Goal: Task Accomplishment & Management: Manage account settings

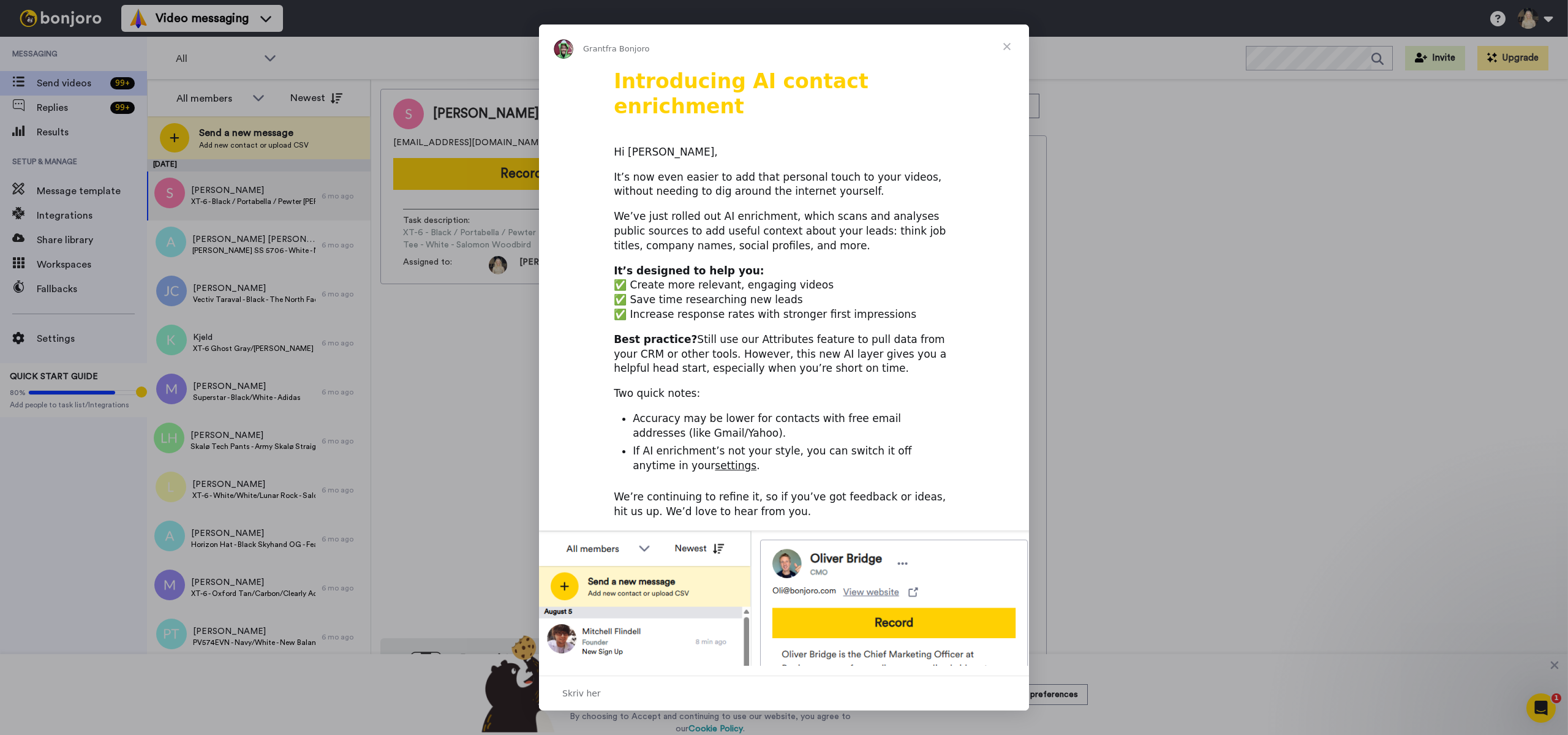
click at [1014, 51] on span "Luk" at bounding box center [1007, 47] width 44 height 44
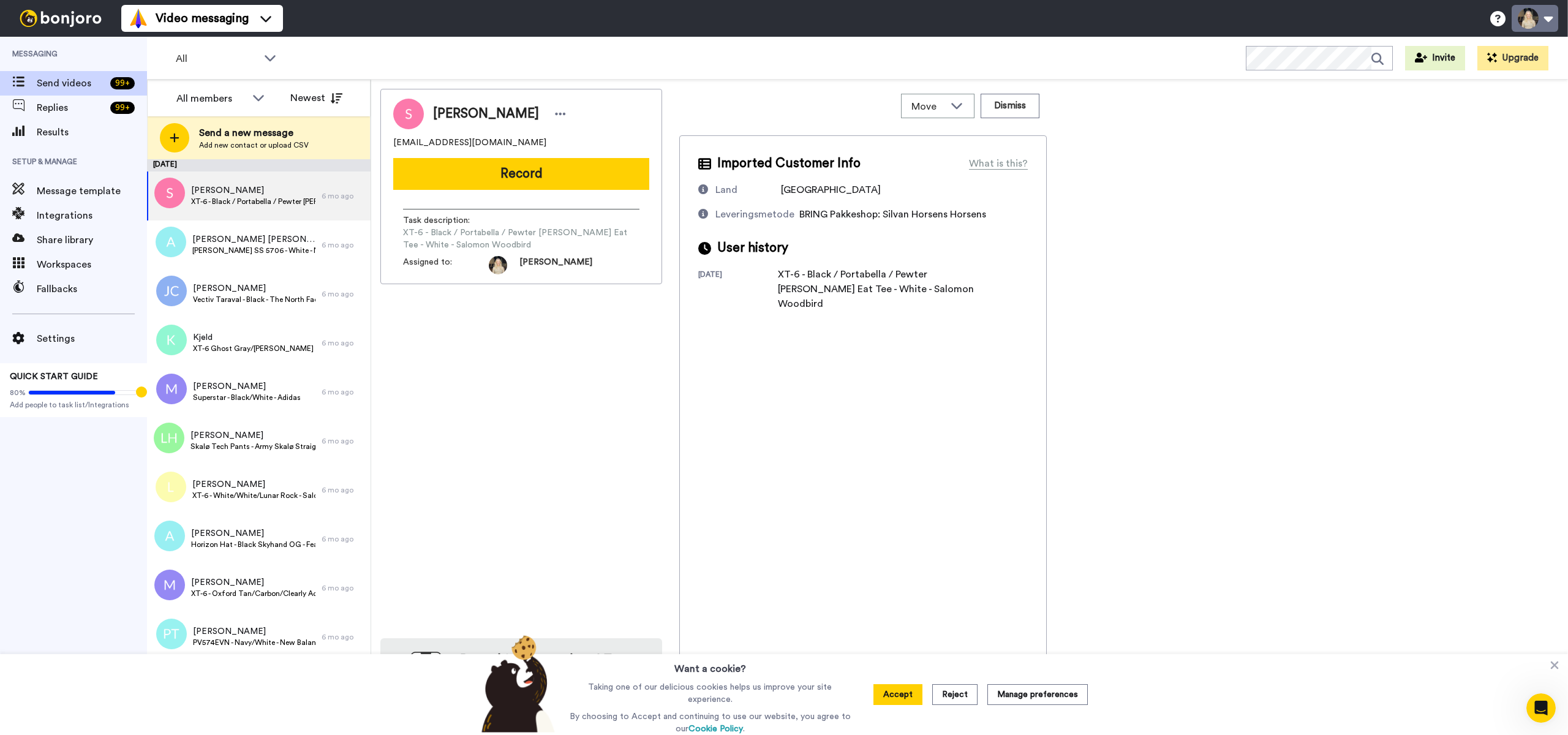
click at [1526, 20] on button at bounding box center [1535, 18] width 47 height 27
click at [1501, 60] on span "My Profile" at bounding box center [1485, 56] width 45 height 14
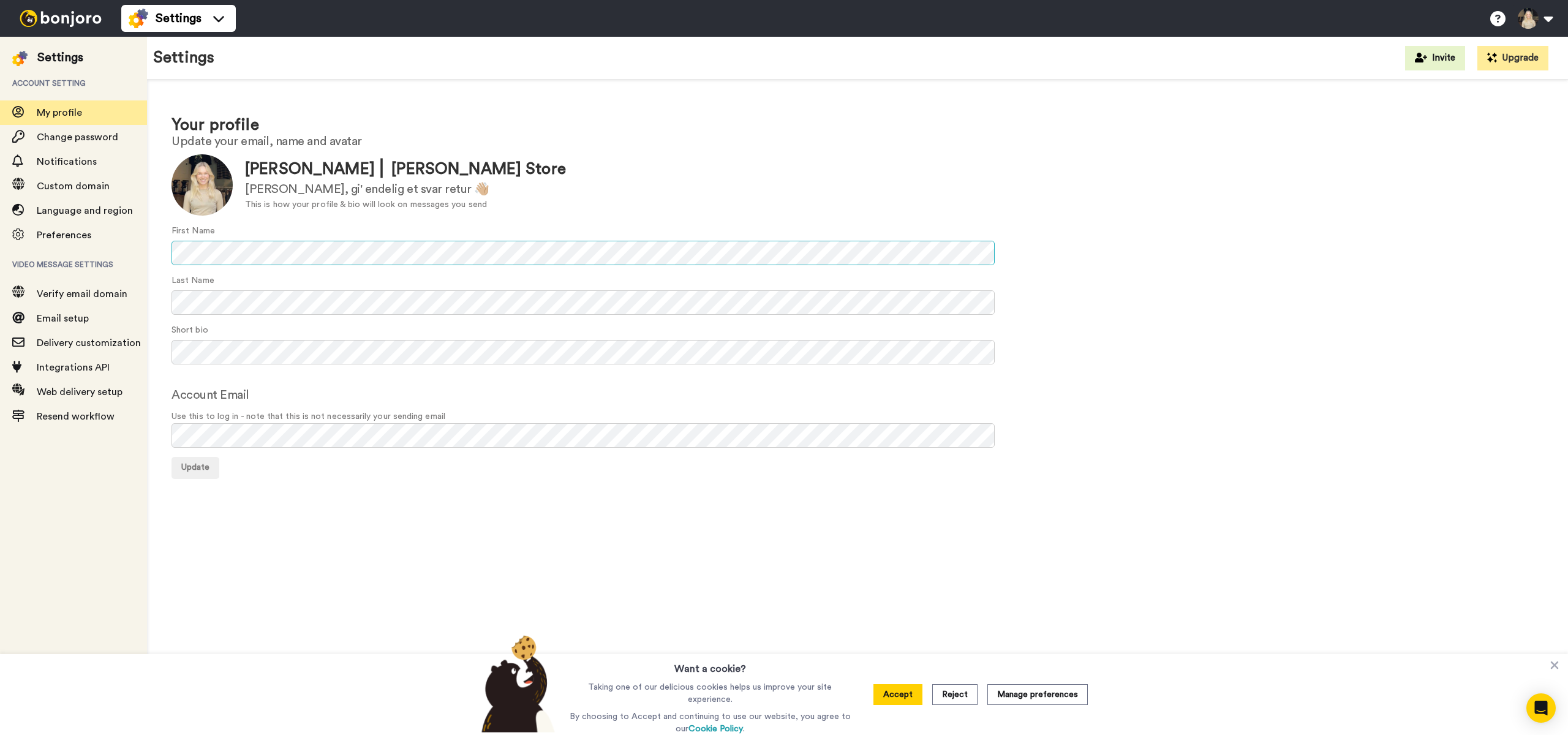
click at [128, 250] on div "Settings Account setting My profile Change password Notifications Custom domain…" at bounding box center [784, 386] width 1568 height 698
click at [283, 167] on div "Anna ⎜ Munk Store" at bounding box center [405, 169] width 321 height 22
click at [267, 174] on div "Anna ⎜ Munk Store" at bounding box center [405, 169] width 321 height 22
click at [209, 465] on button "Update" at bounding box center [196, 467] width 48 height 22
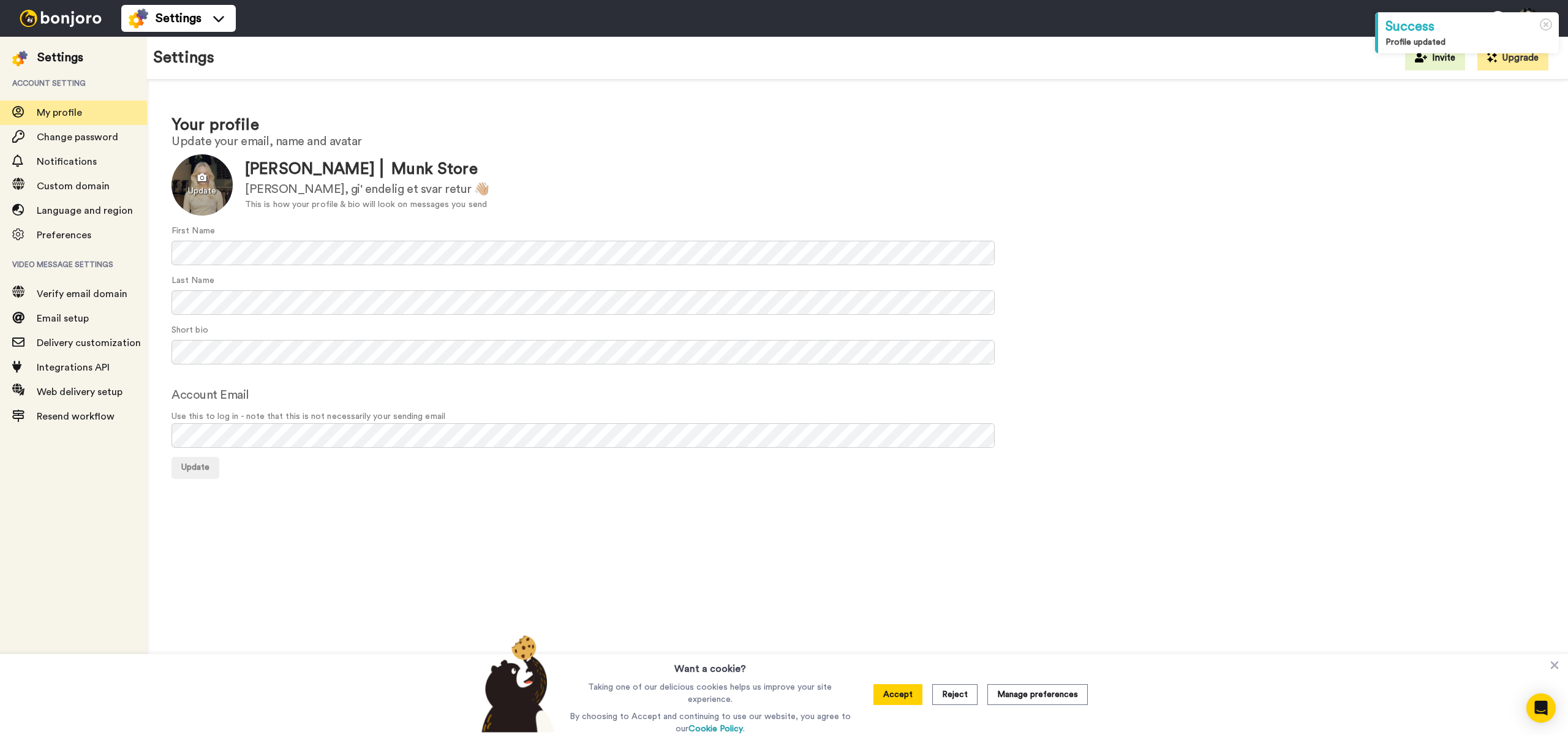
click at [198, 184] on div at bounding box center [202, 185] width 61 height 61
click at [198, 177] on div at bounding box center [202, 185] width 61 height 61
click at [210, 207] on div at bounding box center [202, 185] width 61 height 61
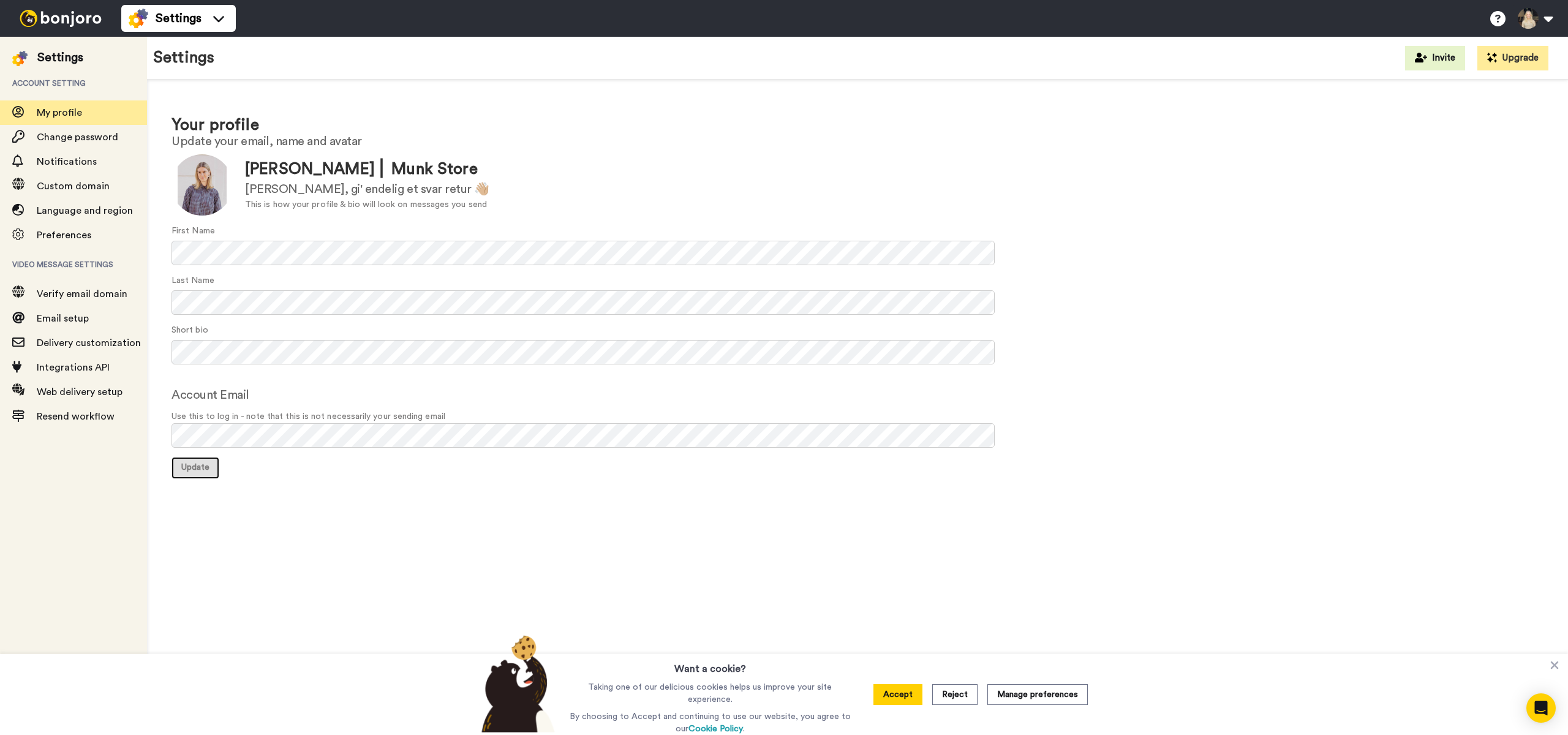
click at [202, 469] on span "Update" at bounding box center [195, 467] width 28 height 9
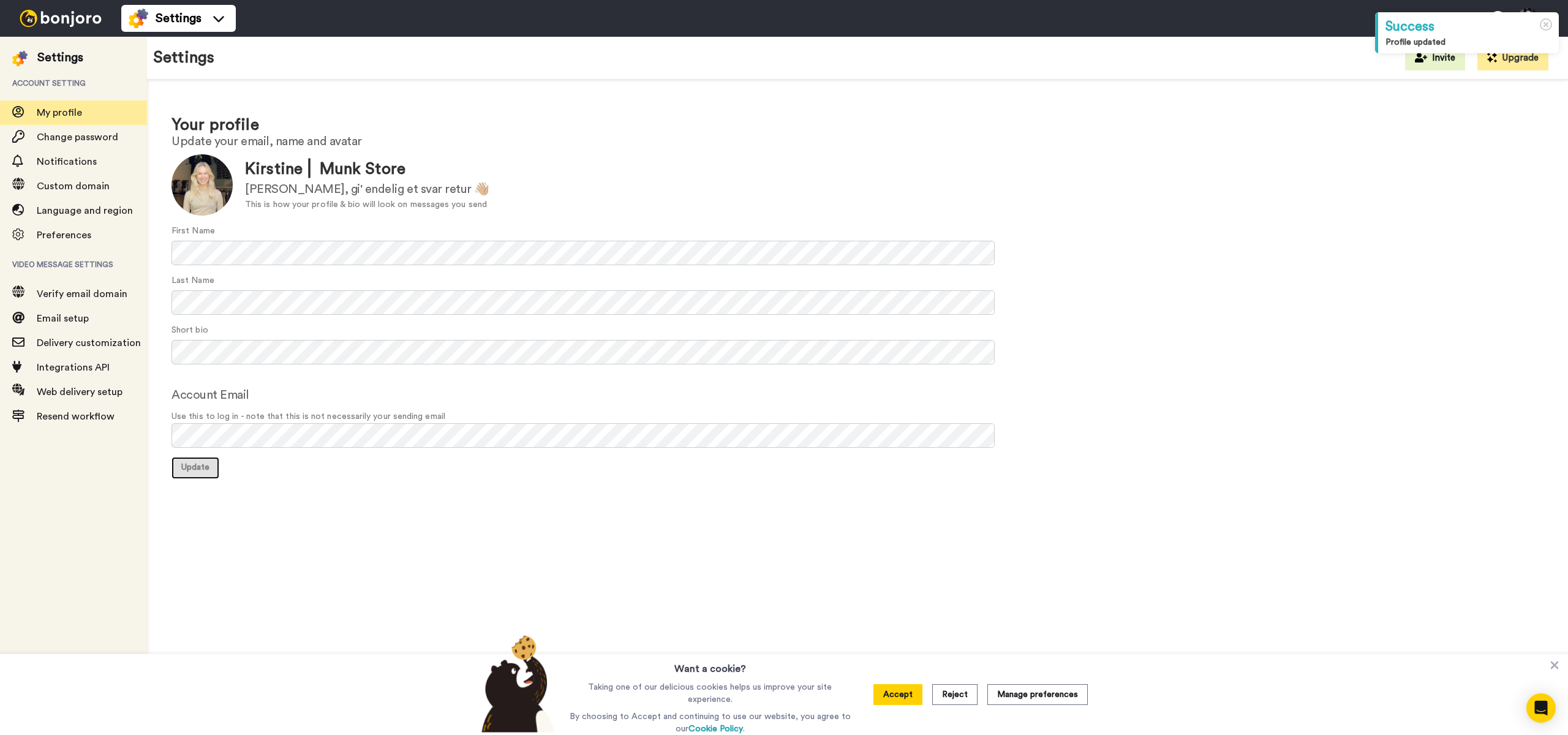
click at [202, 471] on span "Update" at bounding box center [195, 467] width 28 height 9
click at [198, 181] on div at bounding box center [202, 185] width 61 height 61
click at [198, 475] on button "Update" at bounding box center [196, 467] width 48 height 22
click at [201, 185] on div at bounding box center [202, 185] width 61 height 61
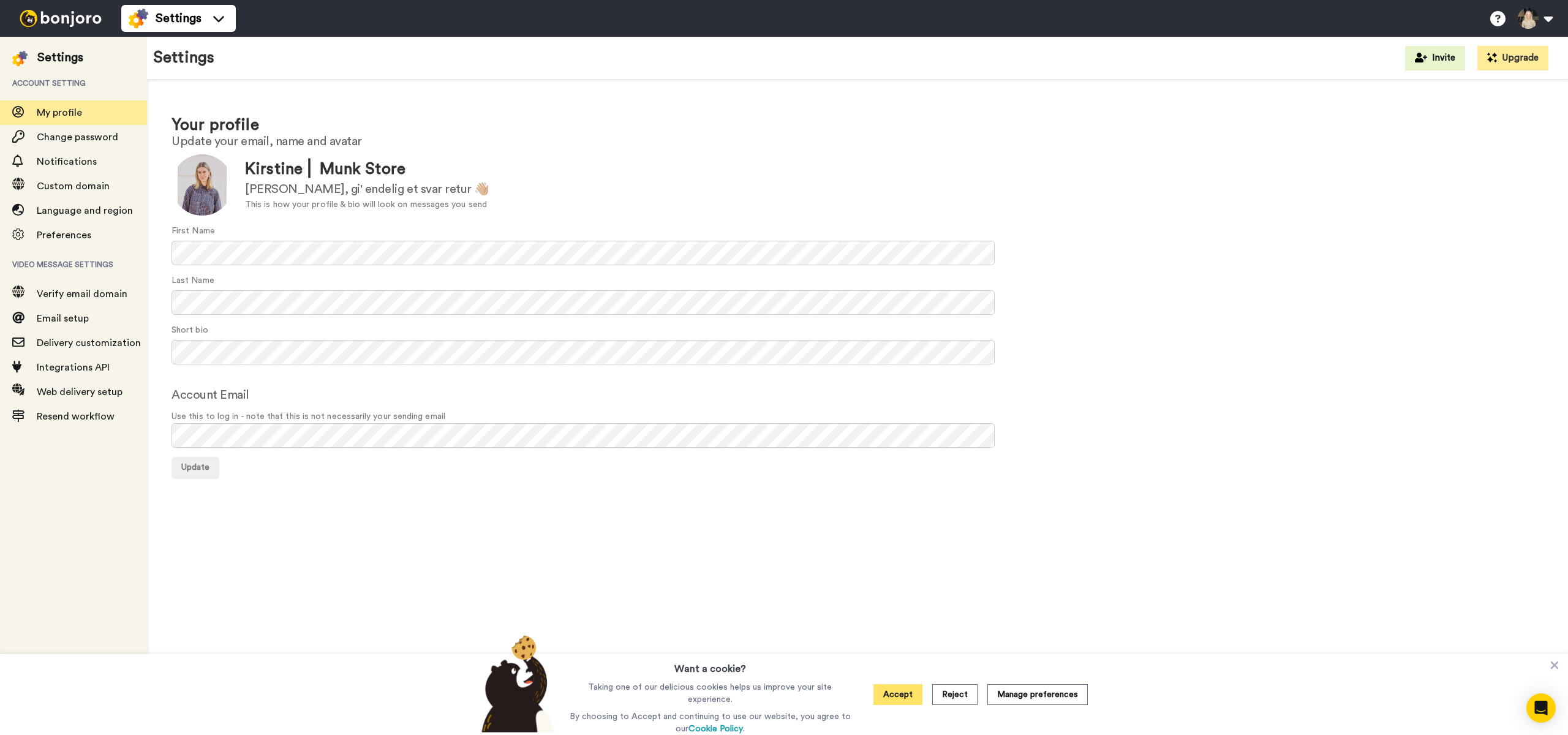
click at [902, 703] on button "Accept" at bounding box center [898, 694] width 49 height 21
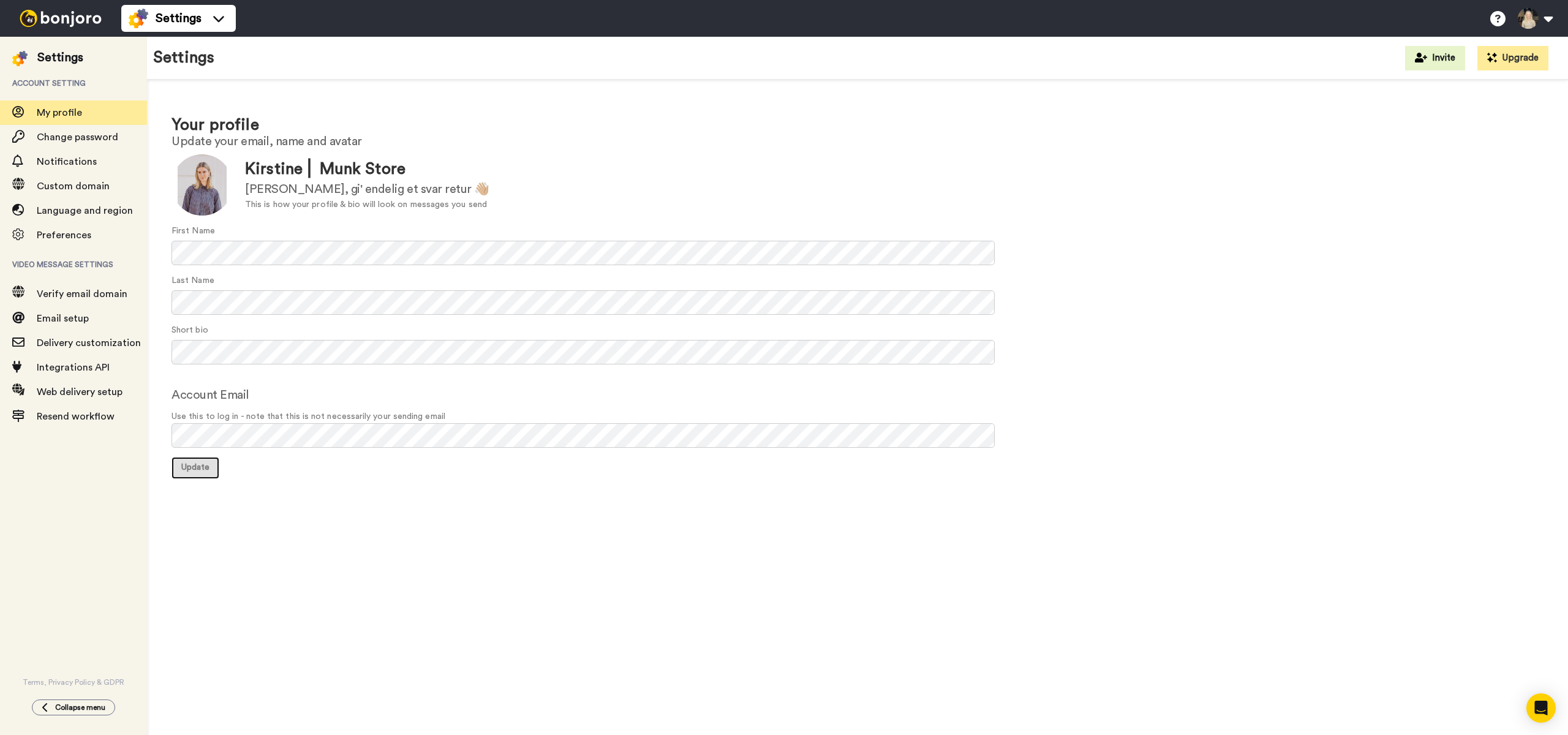
click at [193, 470] on span "Update" at bounding box center [195, 467] width 28 height 9
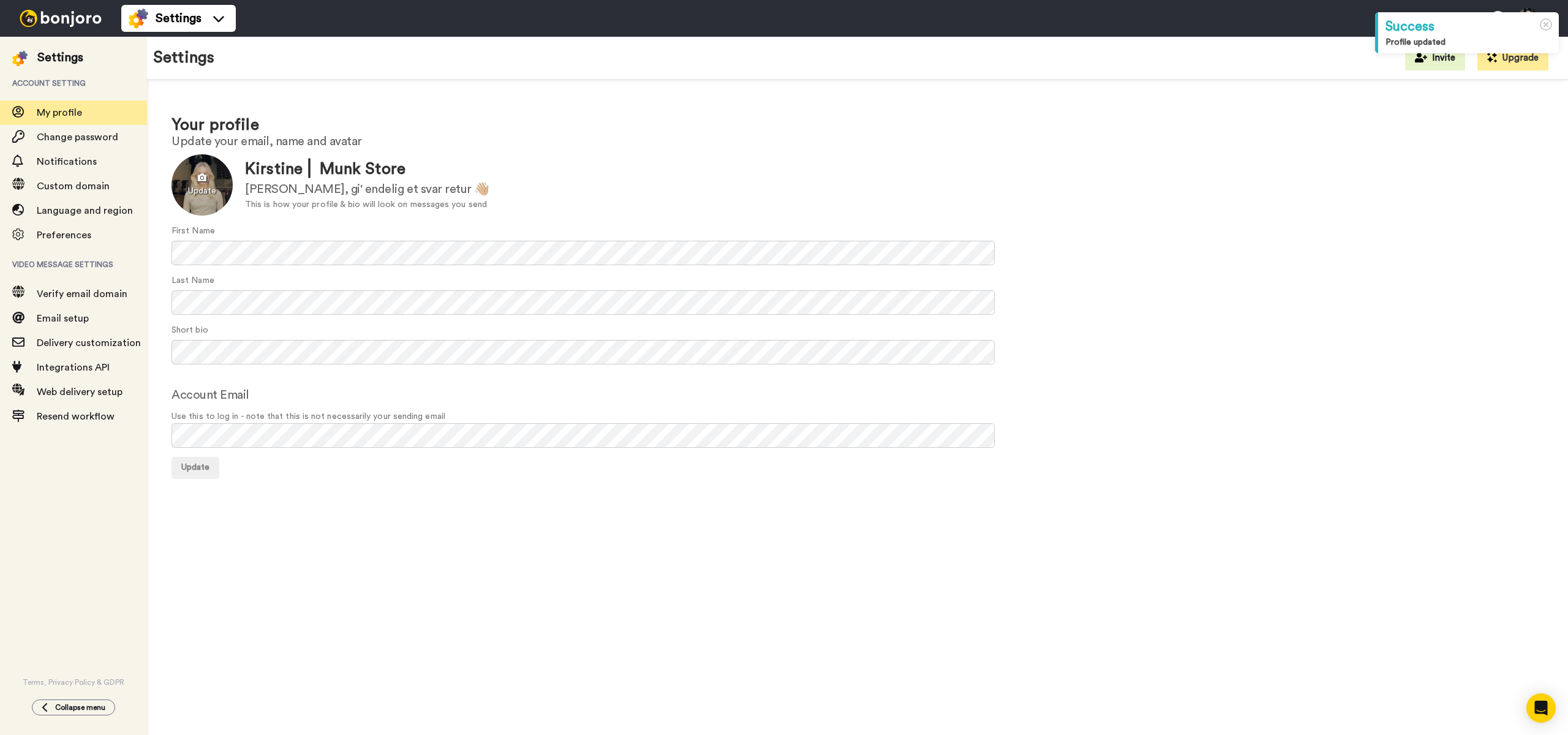
click at [200, 197] on div at bounding box center [202, 185] width 61 height 61
click at [1549, 21] on icon at bounding box center [1546, 25] width 13 height 13
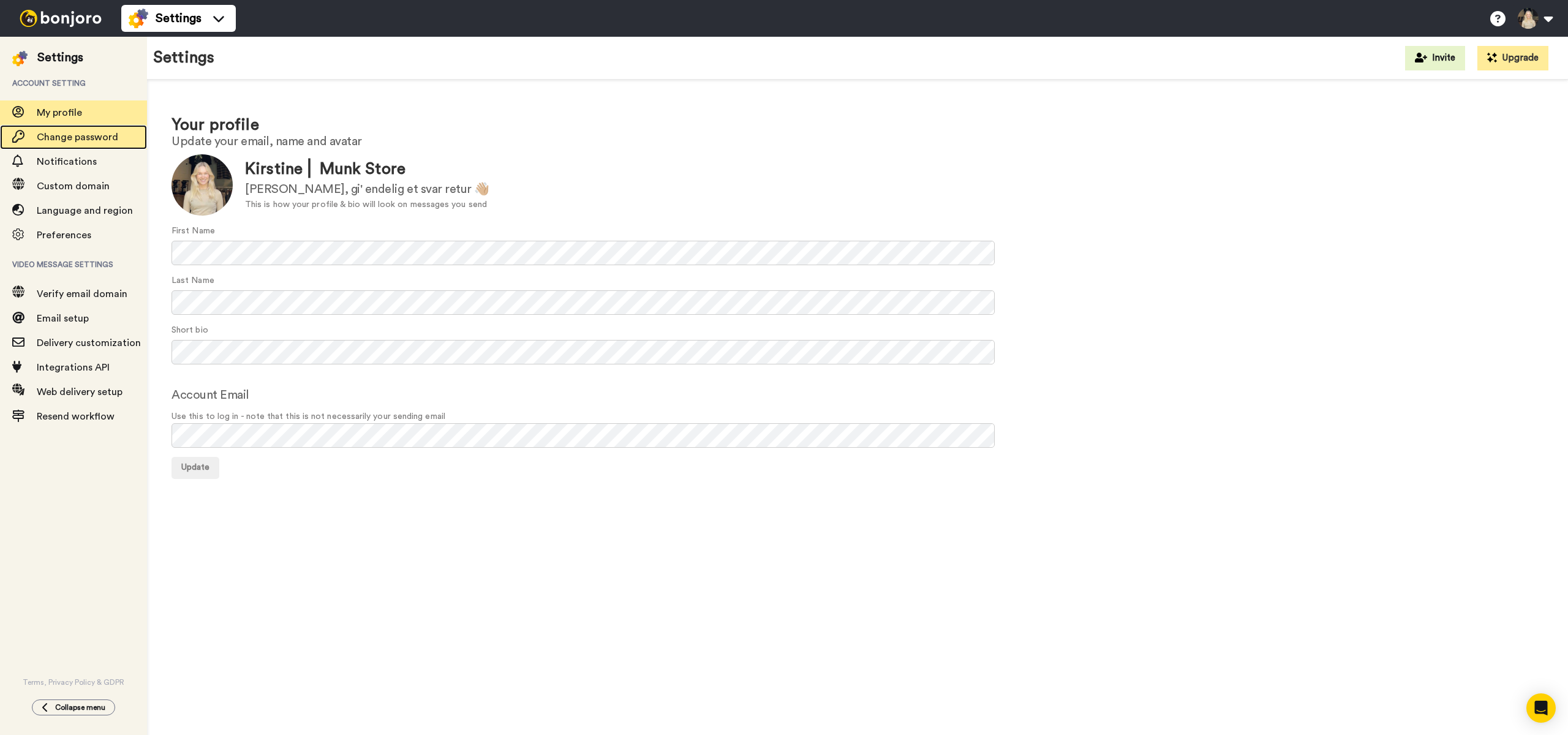
click at [72, 130] on span "Change password" at bounding box center [92, 137] width 110 height 14
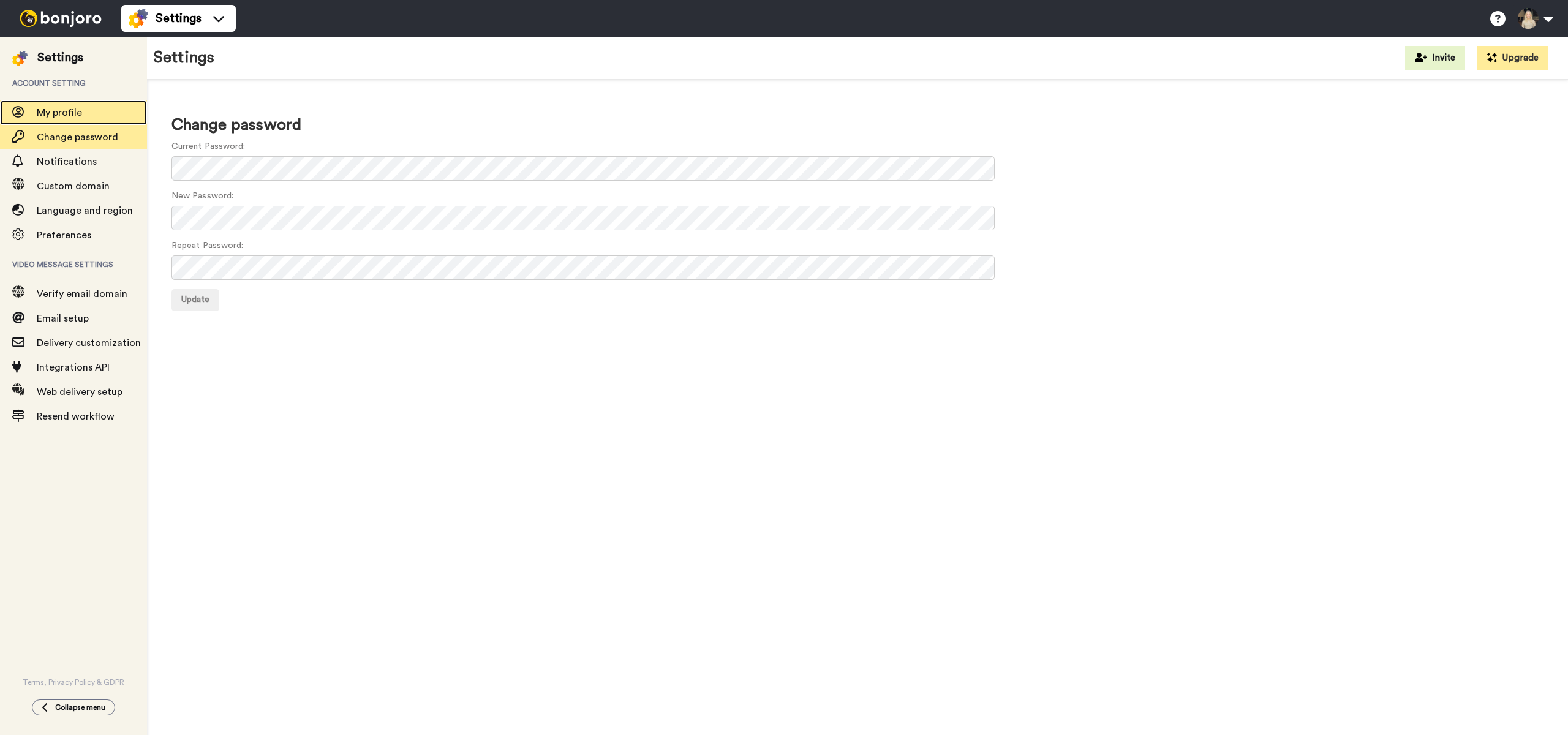
click at [60, 110] on span "My profile" at bounding box center [59, 112] width 45 height 10
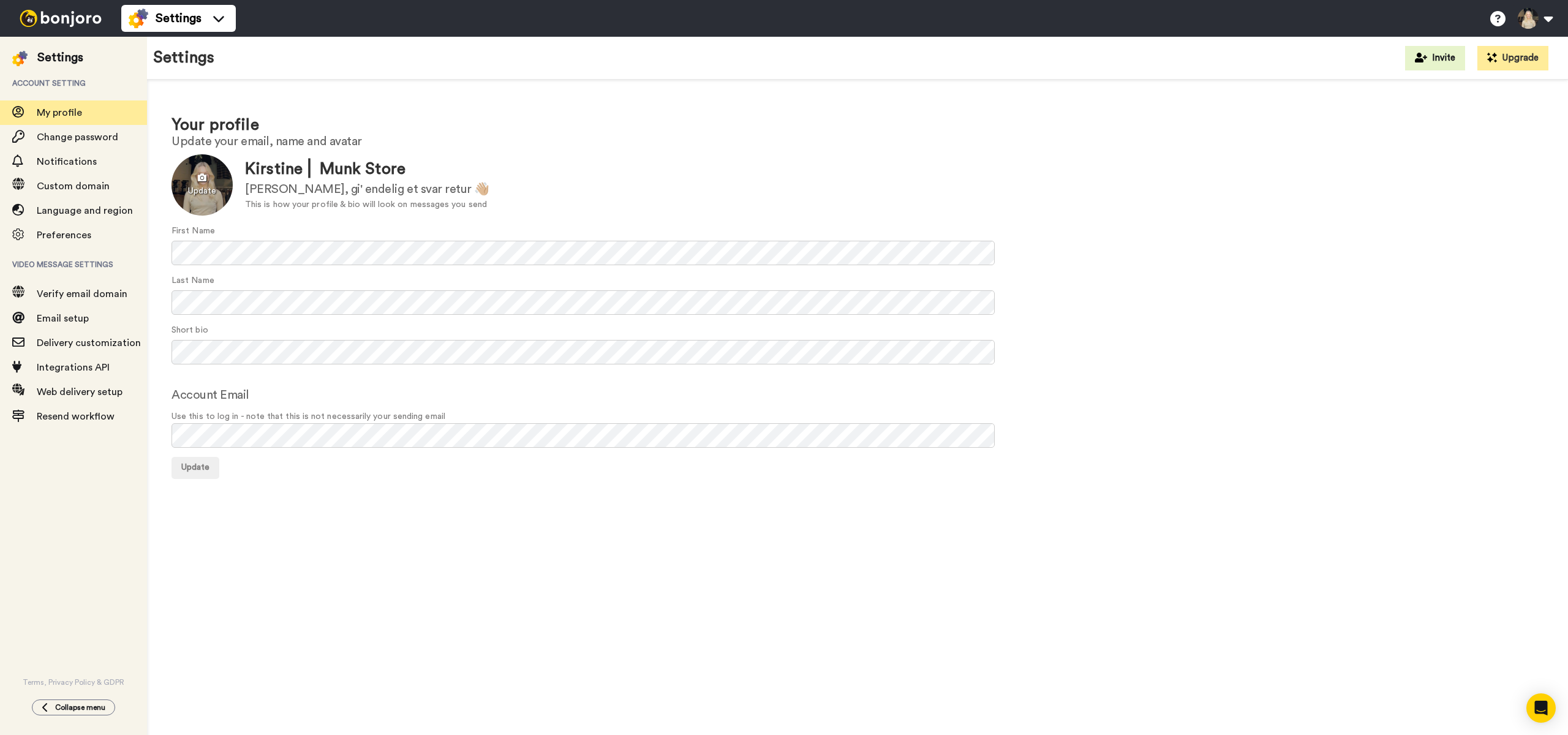
click at [195, 181] on div at bounding box center [202, 185] width 61 height 61
